Goal: Check status: Check status

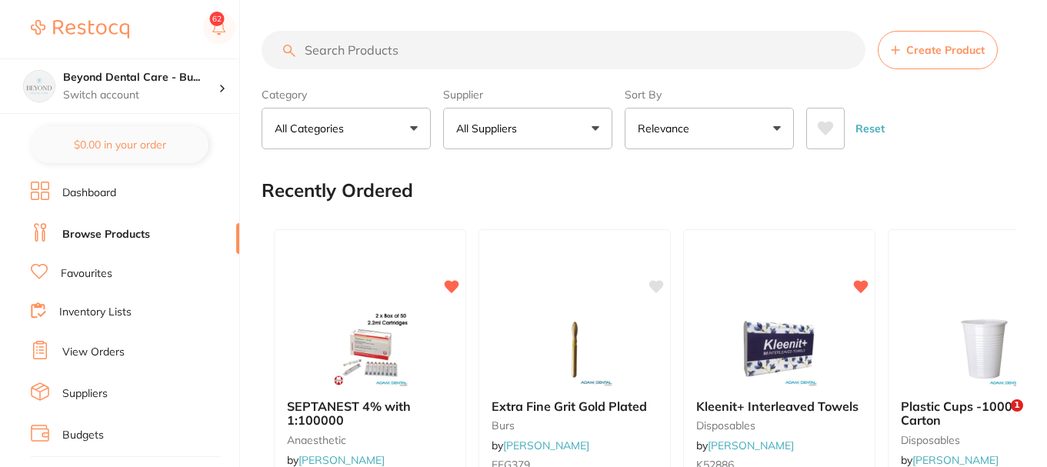
click at [188, 88] on p "Switch account" at bounding box center [140, 95] width 155 height 15
click at [222, 88] on icon at bounding box center [222, 89] width 5 height 8
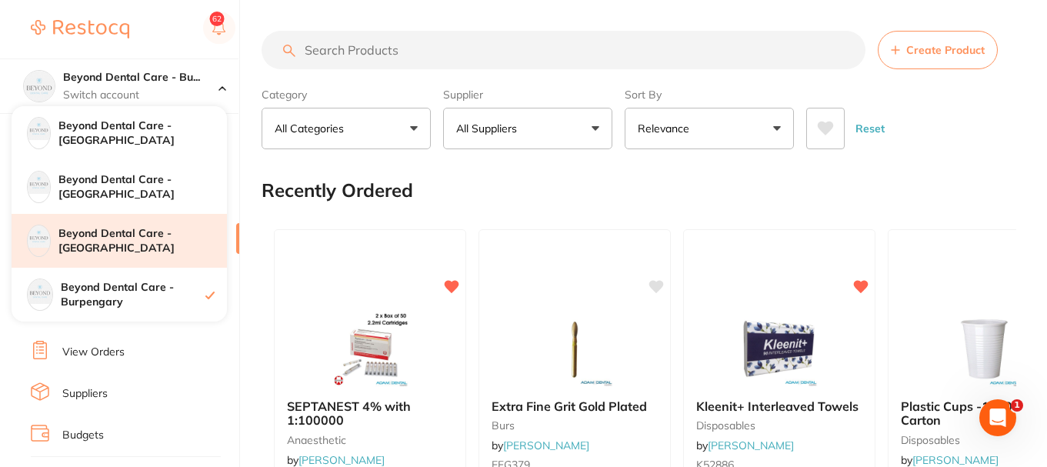
click at [158, 244] on h4 "Beyond Dental Care - [GEOGRAPHIC_DATA]" at bounding box center [142, 241] width 168 height 30
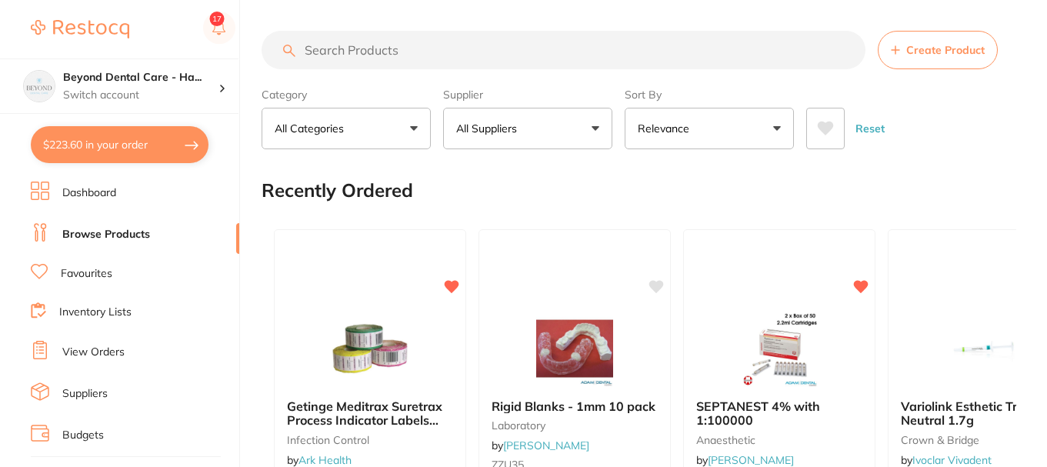
click at [36, 349] on icon at bounding box center [40, 350] width 18 height 18
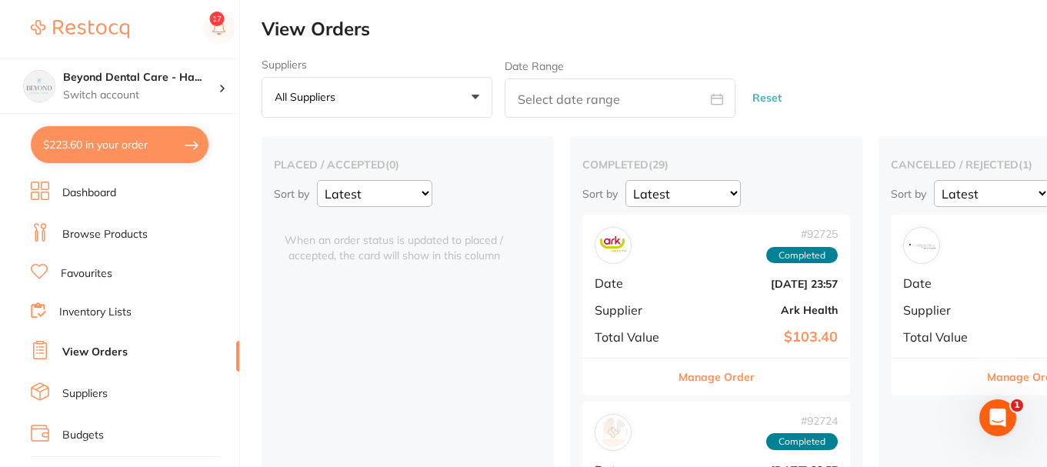
scroll to position [231, 0]
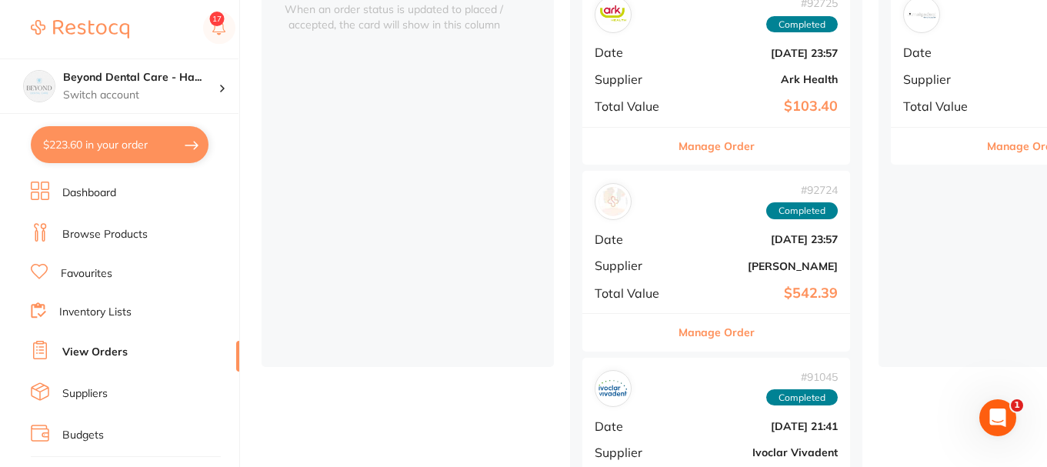
click at [676, 253] on div "# 92724 Completed Date [DATE] 23:57 Supplier [PERSON_NAME] Total Value $542.39" at bounding box center [716, 242] width 268 height 142
click at [744, 256] on section at bounding box center [523, 233] width 1047 height 467
click at [696, 239] on b "[DATE] 23:57" at bounding box center [761, 239] width 154 height 12
click at [772, 233] on section at bounding box center [523, 233] width 1047 height 467
click at [712, 332] on button "Manage Order" at bounding box center [717, 332] width 76 height 37
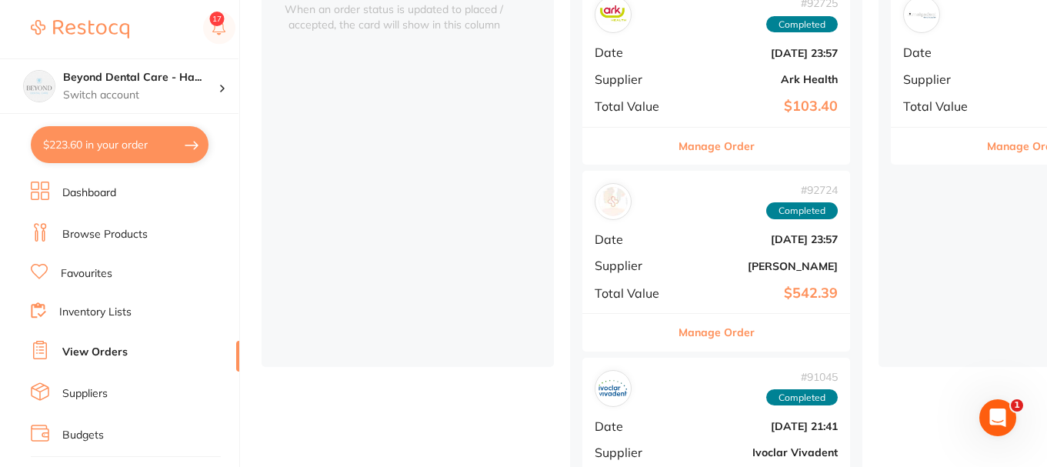
click at [712, 332] on section at bounding box center [523, 233] width 1047 height 467
click at [720, 333] on button "Manage Order" at bounding box center [717, 332] width 76 height 37
click at [703, 224] on section at bounding box center [523, 233] width 1047 height 467
click at [737, 282] on div "# 92724 Completed Date [DATE] 23:57 Supplier [PERSON_NAME] Total Value $542.39" at bounding box center [716, 242] width 268 height 142
